Goal: Information Seeking & Learning: Learn about a topic

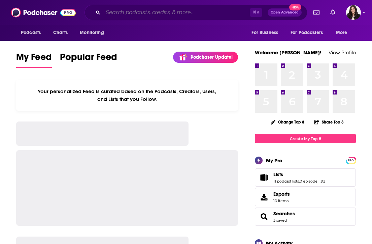
click at [180, 15] on input "Search podcasts, credits, & more..." at bounding box center [176, 12] width 147 height 11
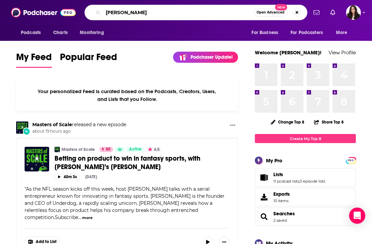
type input "[PERSON_NAME]"
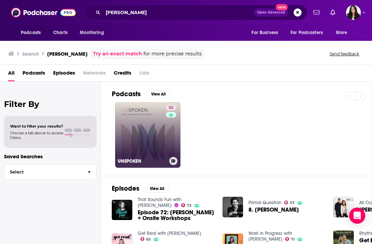
click at [158, 128] on link "52 UNSPOKEN" at bounding box center [147, 134] width 65 height 65
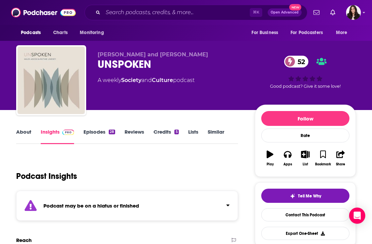
click at [91, 133] on link "Episodes 28" at bounding box center [100, 135] width 32 height 15
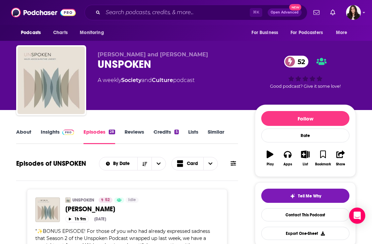
click at [123, 52] on span "[PERSON_NAME] and [PERSON_NAME]" at bounding box center [153, 54] width 110 height 6
click at [28, 133] on link "About" at bounding box center [23, 135] width 15 height 15
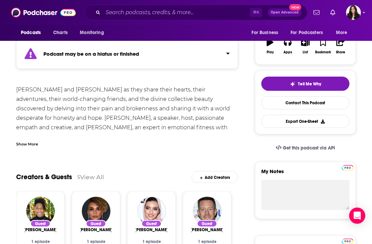
scroll to position [209, 0]
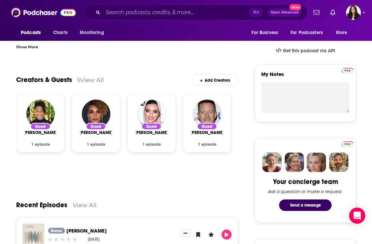
click at [88, 81] on link "View All" at bounding box center [92, 79] width 24 height 7
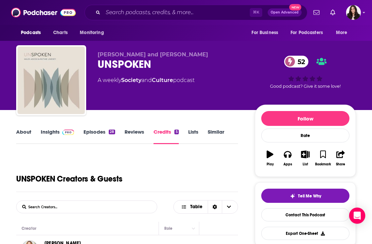
click at [46, 132] on link "Insights" at bounding box center [57, 135] width 33 height 15
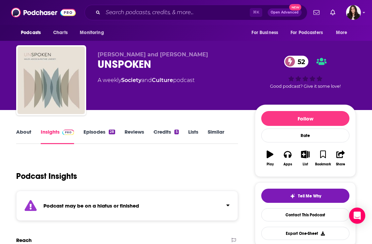
click at [94, 132] on link "Episodes 28" at bounding box center [100, 135] width 32 height 15
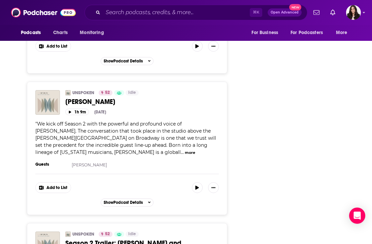
scroll to position [1702, 0]
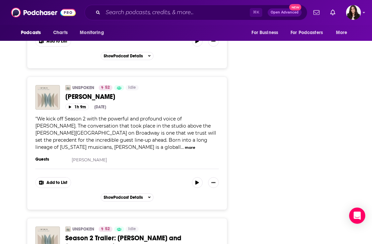
click at [185, 145] on button "more" at bounding box center [190, 148] width 10 height 6
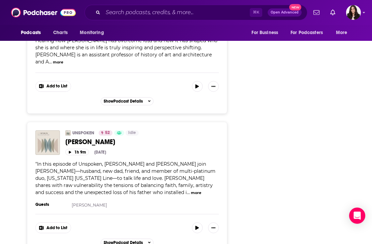
scroll to position [3094, 0]
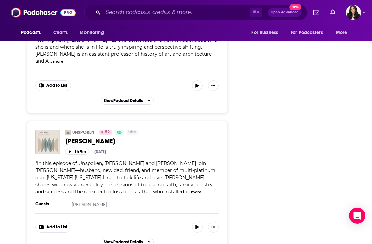
click at [191, 189] on button "more" at bounding box center [196, 192] width 10 height 6
